Goal: Navigation & Orientation: Find specific page/section

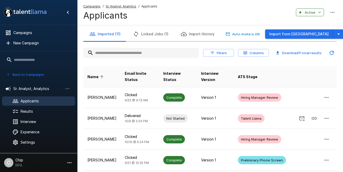
click at [92, 7] on u "Campaigns" at bounding box center [91, 6] width 17 height 4
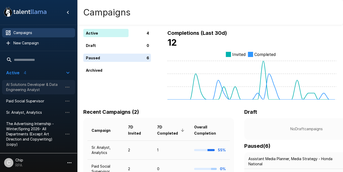
click at [18, 85] on span "AI Solutions Developer & Data Engineering Analyst" at bounding box center [34, 87] width 57 height 10
